Goal: Task Accomplishment & Management: Use online tool/utility

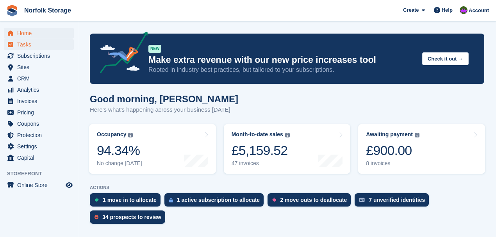
scroll to position [26, 0]
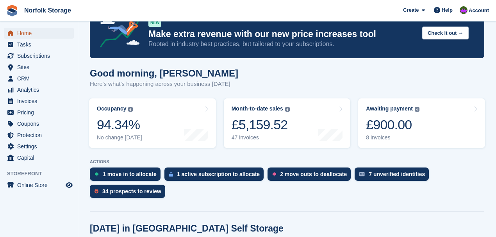
click at [30, 32] on span "Home" at bounding box center [40, 33] width 47 height 11
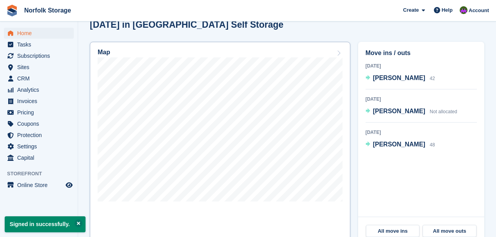
scroll to position [234, 0]
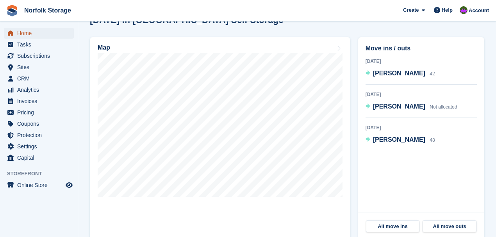
drag, startPoint x: 27, startPoint y: 34, endPoint x: 30, endPoint y: 30, distance: 5.0
click at [27, 33] on span "Home" at bounding box center [40, 33] width 47 height 11
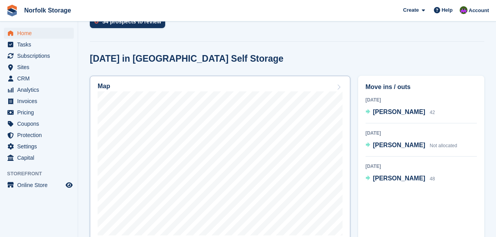
scroll to position [222, 0]
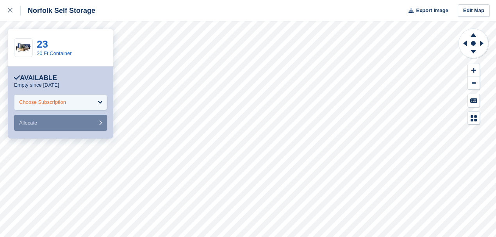
click at [66, 100] on div "Choose Subscription" at bounding box center [42, 102] width 47 height 8
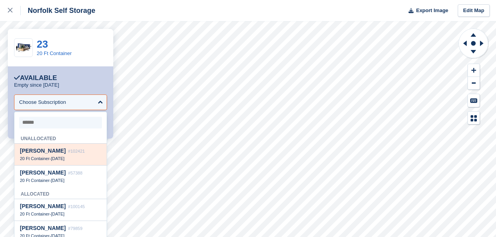
click at [63, 155] on div "[PERSON_NAME] #102421 20 Ft Container - [DATE]" at bounding box center [60, 155] width 92 height 22
select select "******"
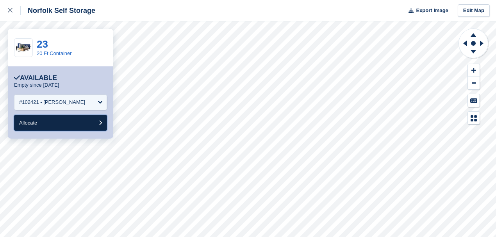
click at [69, 124] on button "Allocate" at bounding box center [60, 123] width 93 height 16
